Goal: Navigation & Orientation: Find specific page/section

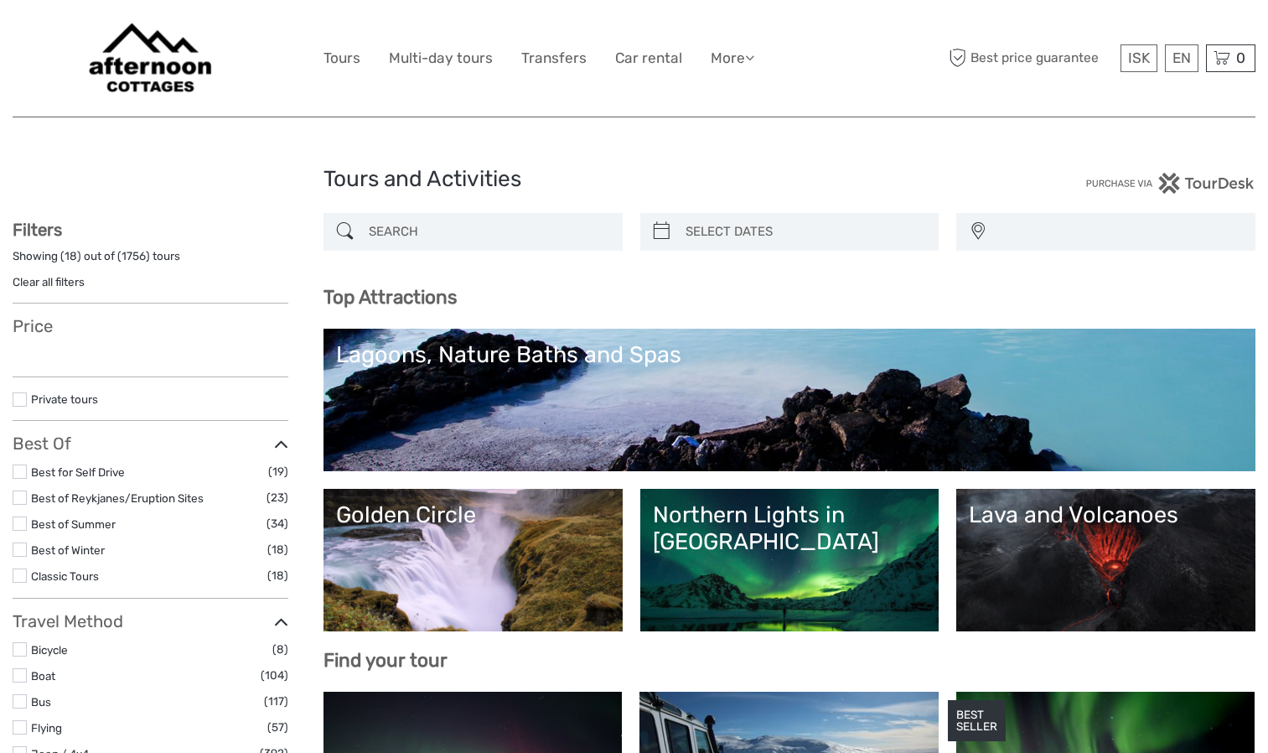
select select
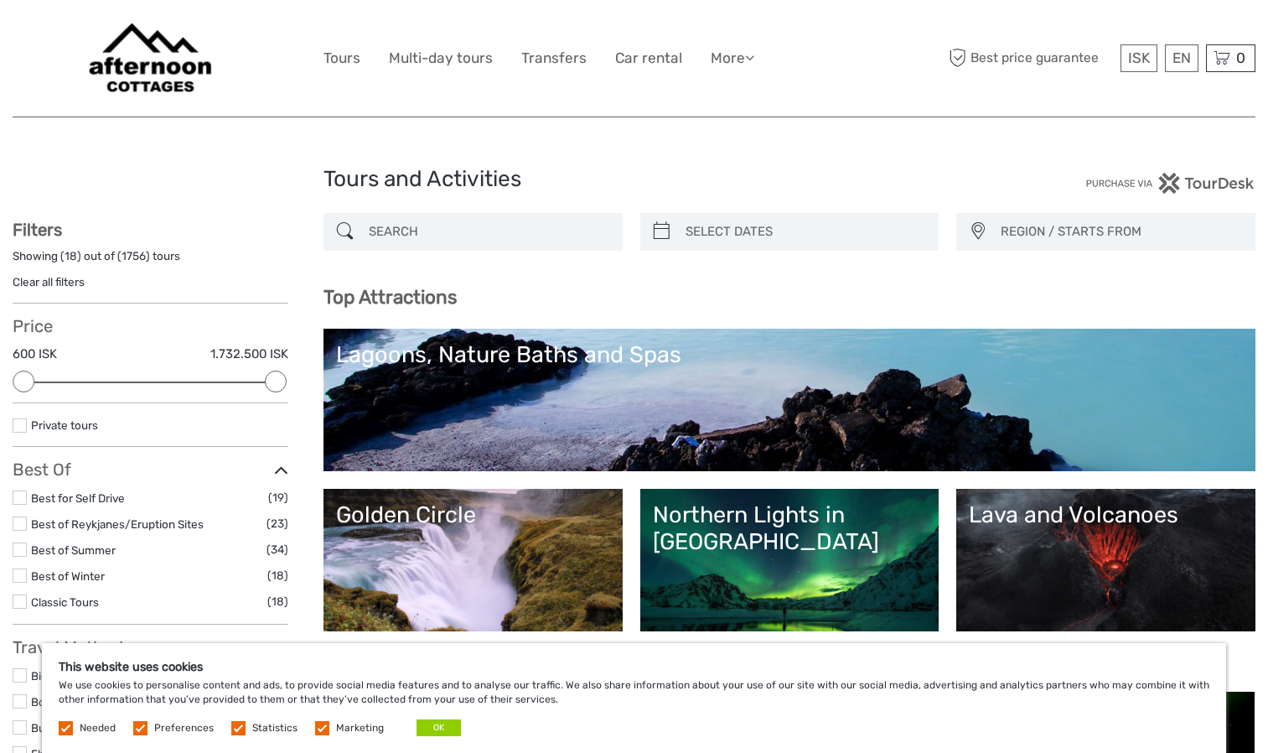
click at [183, 78] on img at bounding box center [150, 58] width 146 height 91
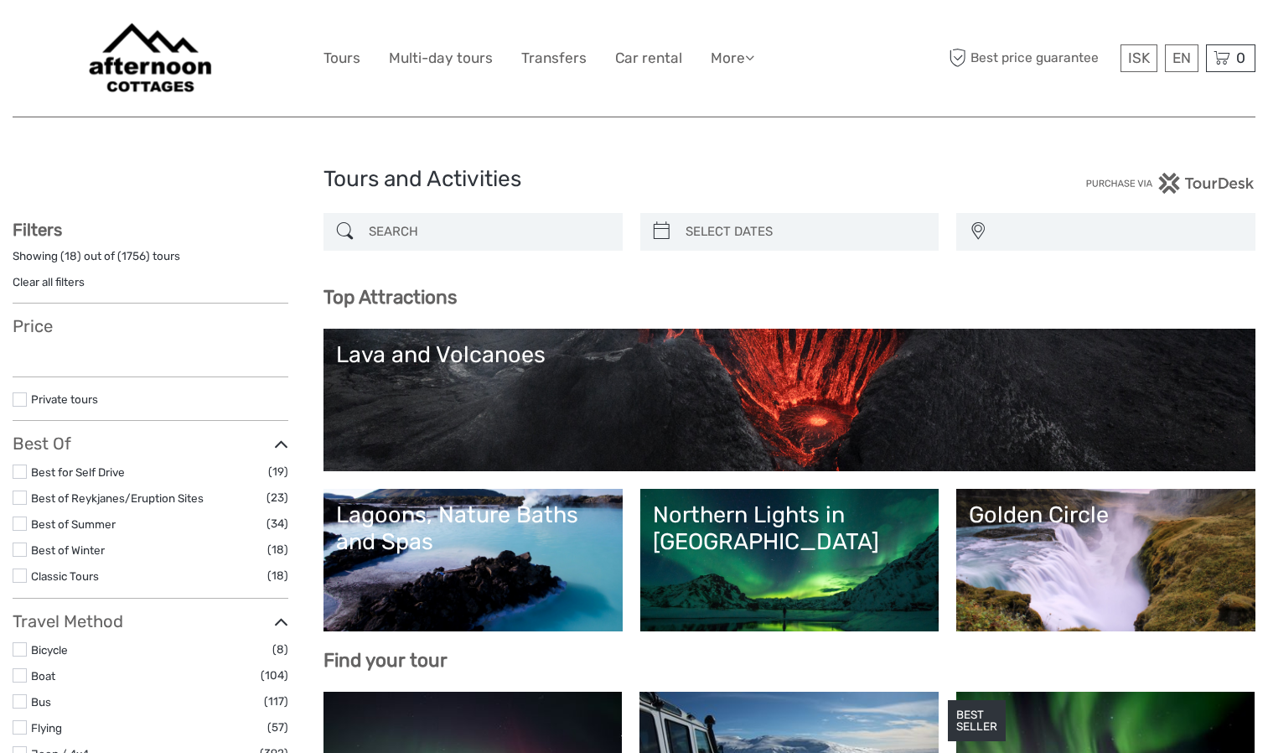
select select
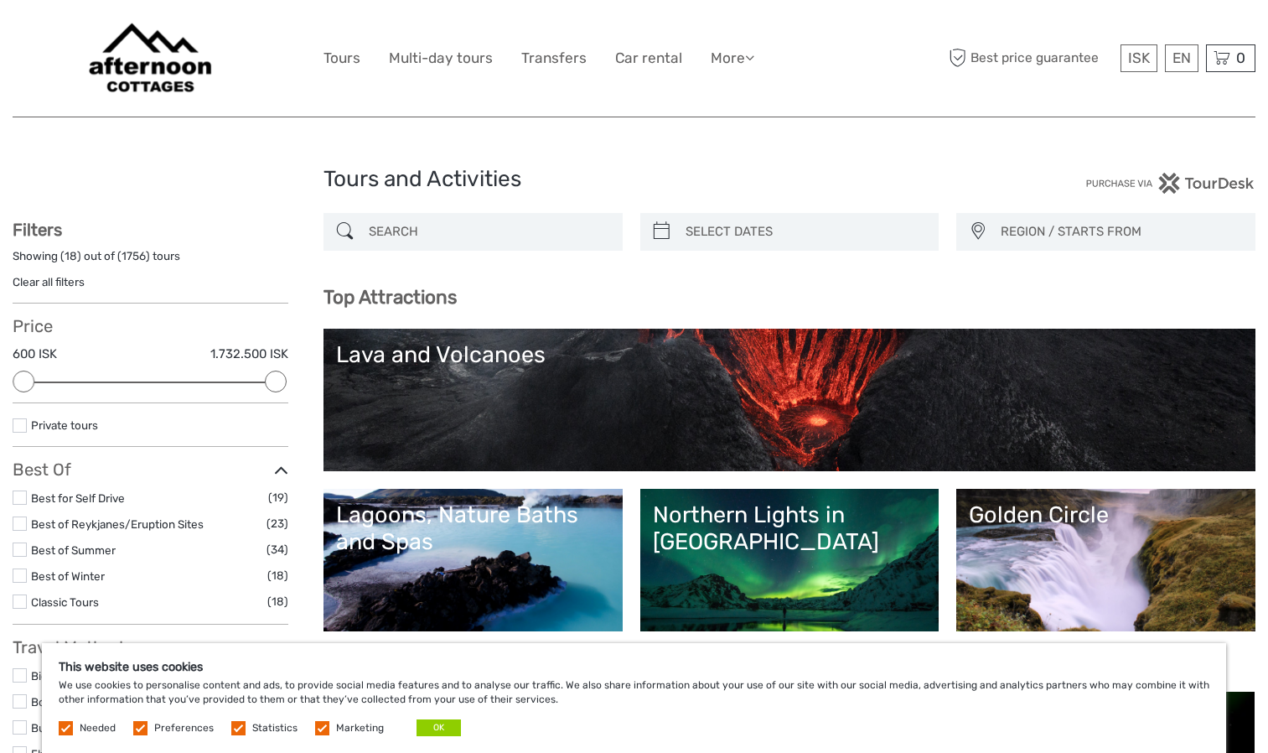
click at [175, 68] on img at bounding box center [150, 58] width 146 height 91
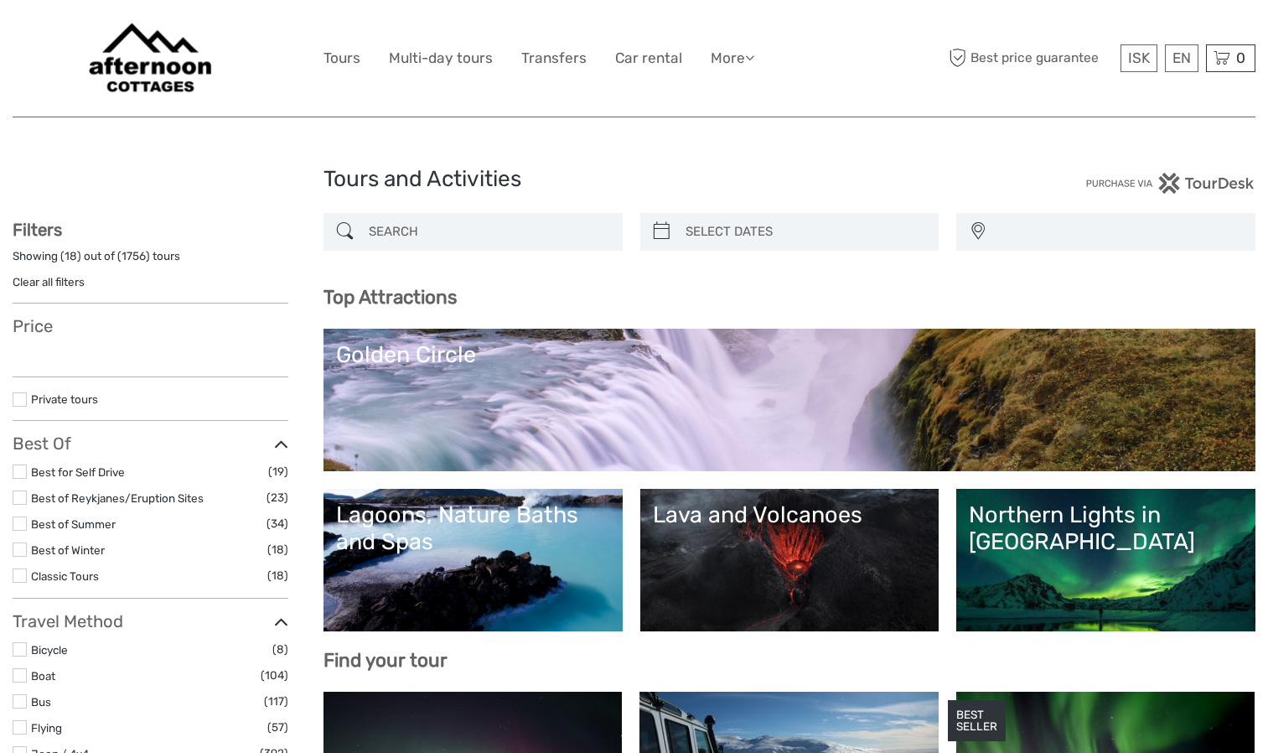
select select
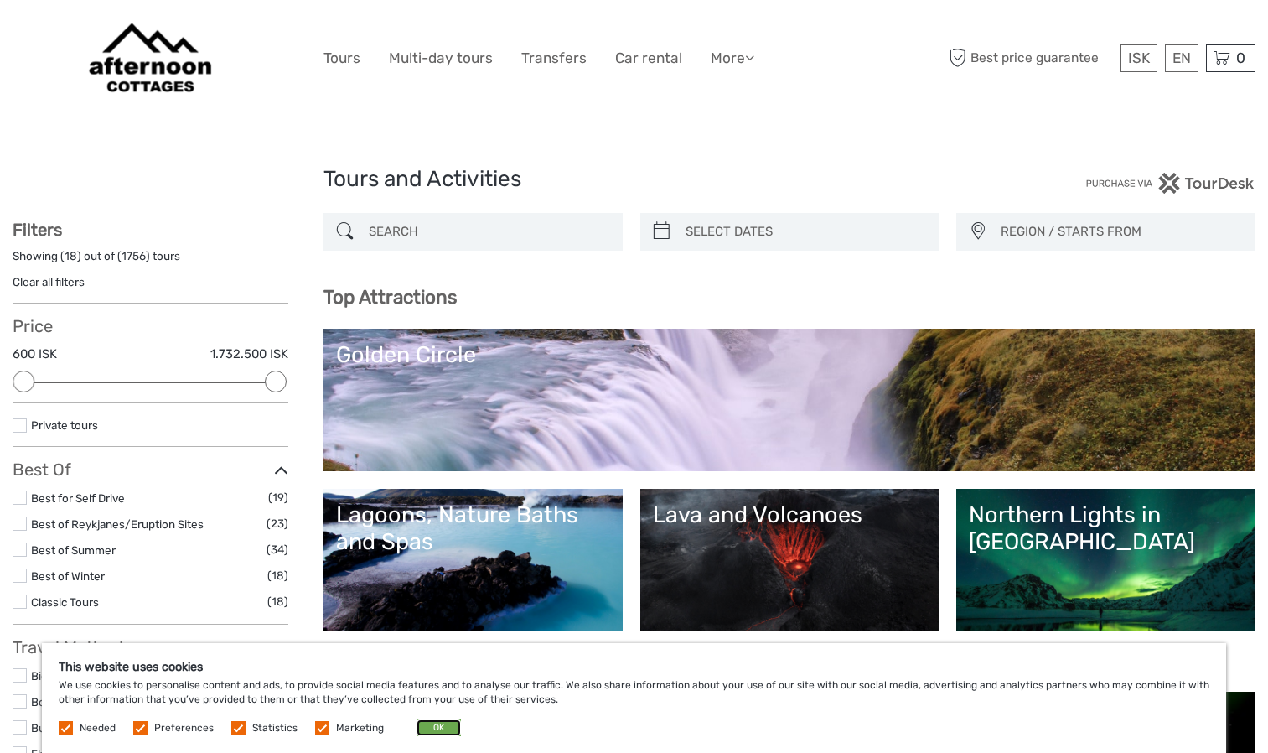
click at [440, 730] on button "OK" at bounding box center [439, 727] width 44 height 17
